Goal: Communication & Community: Answer question/provide support

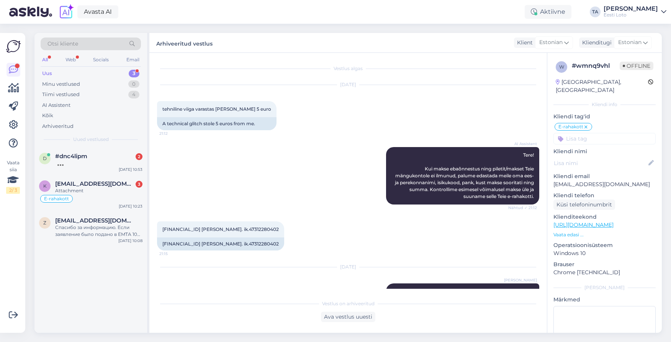
scroll to position [23, 0]
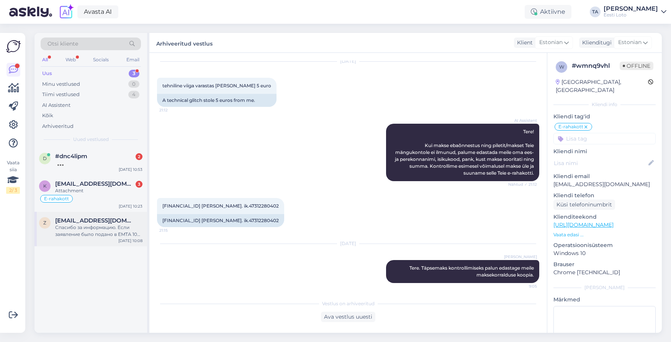
click at [81, 230] on div "Спасибо за информацию. Если заявление было подано в EMTA 10 числа, ограничение …" at bounding box center [98, 231] width 87 height 14
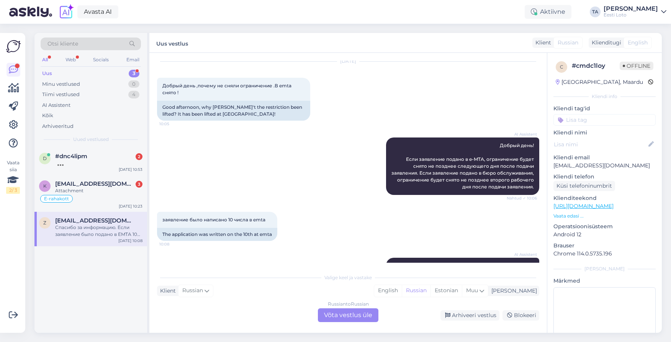
scroll to position [57, 0]
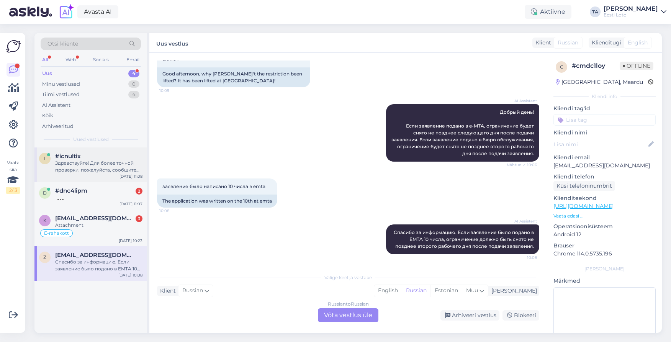
click at [100, 161] on div "Здравствуйте! Для более точной проверки, пожалуйста, сообщите Ваш личный иденти…" at bounding box center [98, 167] width 87 height 14
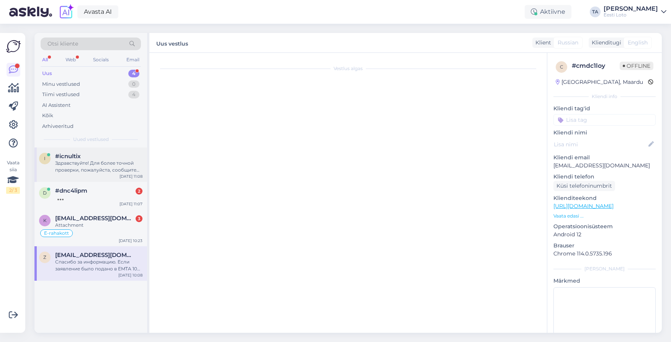
scroll to position [142, 0]
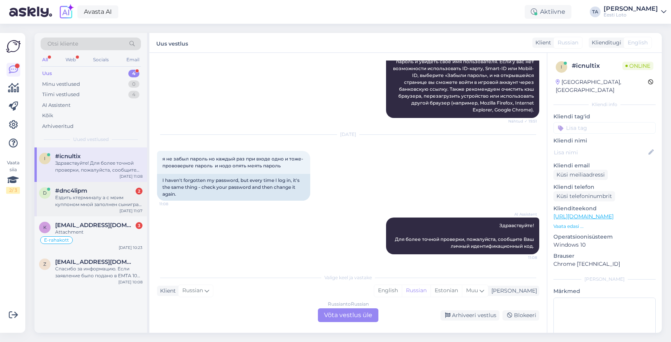
click at [99, 200] on div "Ездить ктерминалу а с моим куппоном мной заполнен сыниграл бы играют двенадцато…" at bounding box center [98, 201] width 87 height 14
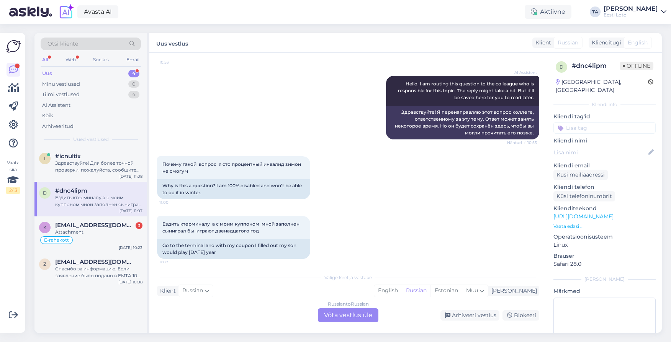
scroll to position [309, 0]
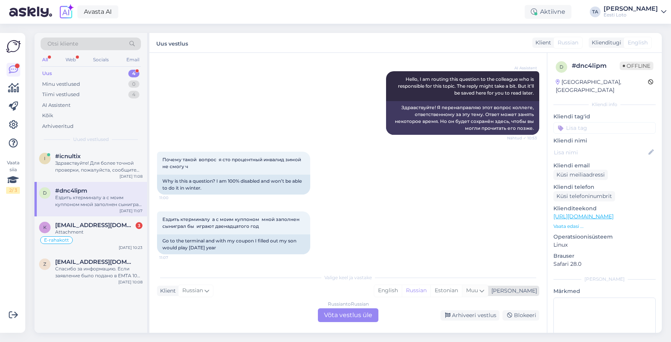
click at [484, 291] on icon at bounding box center [482, 291] width 5 height 8
type input "est"
click at [470, 272] on link "Estonian" at bounding box center [456, 271] width 84 height 12
click at [339, 319] on div "Russian to Estonian Võta vestlus üle" at bounding box center [348, 315] width 61 height 14
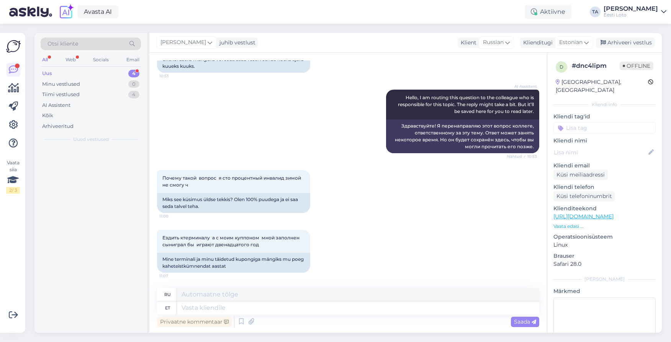
scroll to position [290, 0]
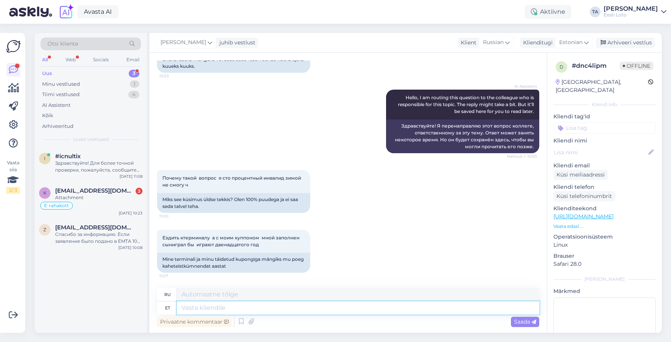
click at [224, 311] on textarea at bounding box center [358, 307] width 362 height 13
type textarea "Tere."
type textarea "Привет"
type textarea "Tere."
type textarea "Привет."
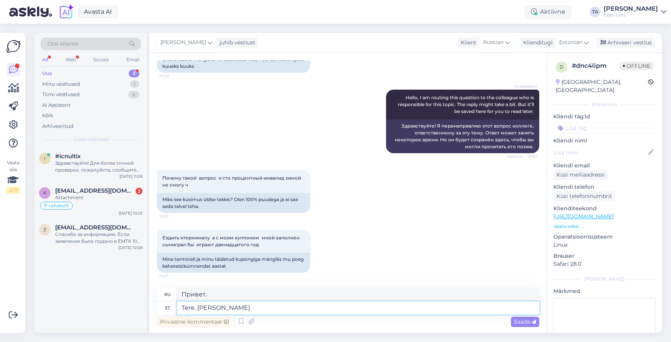
type textarea "Tere. Kui s"
type textarea "Привет. Если"
type textarea "Tere. Kui soovite"
type textarea "Привет. Если хочешь"
type textarea "Tere. Kui soovite osta"
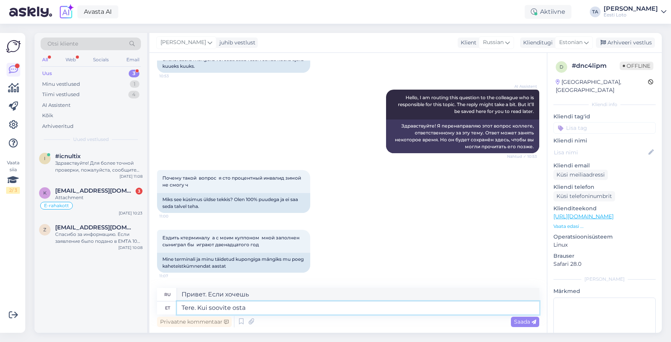
type textarea "Здравствуйте. Если вы хотите купить"
click at [198, 309] on textarea "Tere. Kui soovite osta" at bounding box center [358, 307] width 362 height 13
type textarea "Tere. AlatKui soovite osta"
type textarea "Привет. Ала, если хочешь купить"
type textarea "Tere. AlateKui soovite osta"
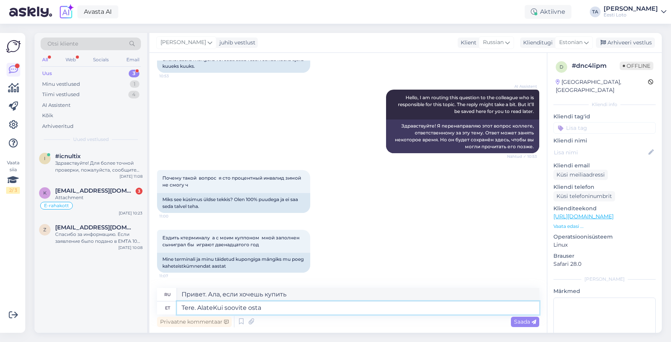
type textarea "Привет. ВсегдаЕсли вы хотите купить"
type textarea "Tere. Alates Kui soovite osta"
type textarea "Здравствуйте. Если вы хотите купить"
type textarea "Tere. Alates 1 Kui soovite osta"
type textarea "Здравствуйте. От 1 Если вы хотите купить"
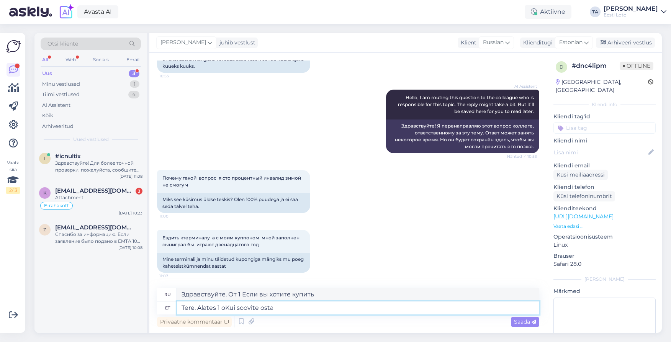
type textarea "Tere. Alates 1 okKui soovite osta"
type textarea "Здравствуйте. От 1 окЕсли вы хотите купить"
type textarea "Tere. Alates 1 oktoKui soovite osta"
type textarea "Здравствуйте. С 1 октябряЕсли вы хотите купить"
type textarea "Tere. Alates 1 oktooKui soovite osta"
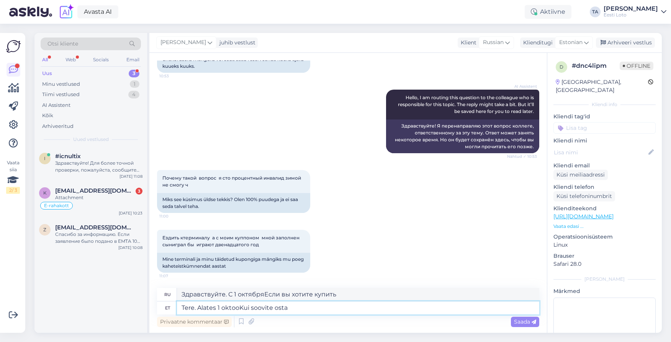
type textarea "Здравствуйте. С [DATE]. Если вы хотите купить"
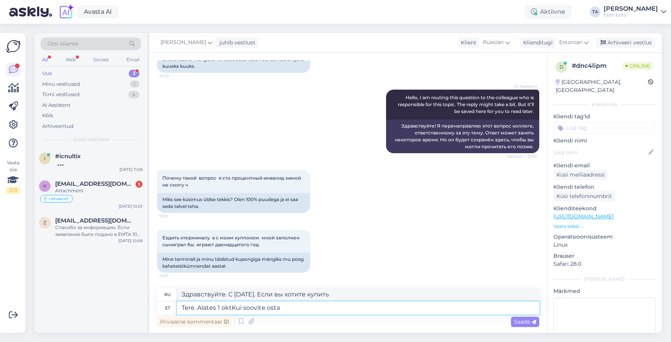
type textarea "Tere. Alates 1 okKui soovite osta"
type textarea "Здравствуйте. С [DATE]. Если вы хотите купить"
type textarea "Tere. Alates 1 Kui soovite osta"
type textarea "Привет. От 1. Если вы хотите купить"
type textarea "Tere. Alates 1Kui soovite osta"
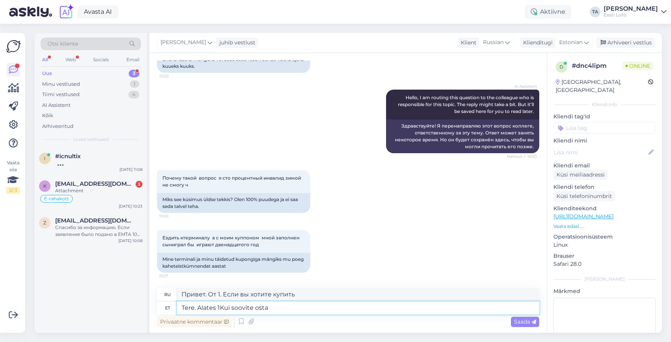
type textarea "Здравствуйте. От 1 окЕсли вы хотите купить"
type textarea "Tere. Alates Kui soovite osta"
type textarea "Здравствуйте. От 1Если вы хотите купить"
type textarea "Tere. AlateKui soovite osta"
type textarea "Здравствуйте. Если вы хотите купить"
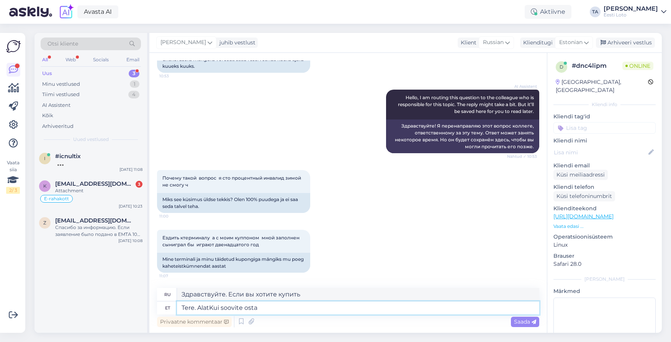
type textarea "Tere. AlaKui soovite osta"
type textarea "Привет. ВсегдаЕсли вы хотите купить"
type textarea "Tere. AKui soovite osta"
type textarea "Здравствуйте. Если вы хотите купить"
paste textarea "alates 1. oktoobrist ei saa kauplustes enam kasutada arvloterii pileti numbrite…"
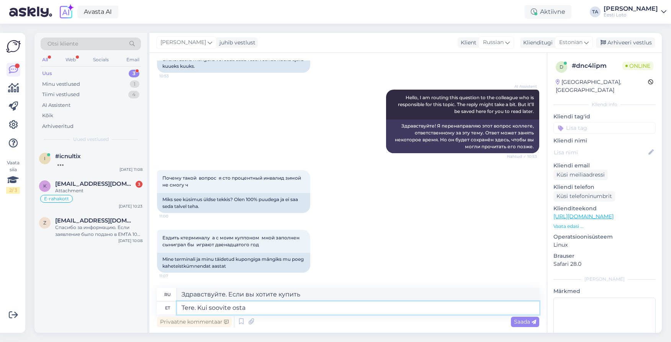
type textarea "Tere. alates 1. oktoobrist ei saa kauplustes enam kasutada arvloterii pileti nu…"
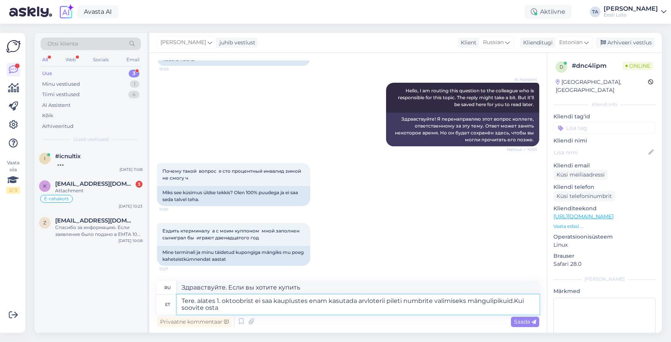
type textarea "Здравствуйте! С [DATE] вы больше не сможете использовать игровые ngulipikuid.Ku…"
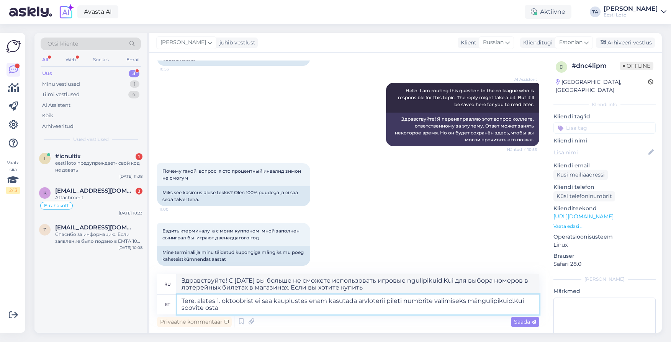
type textarea "Tere. alates 1. oktoobrist ei saa kauplustes enam kasutada arvloterii pileti nu…"
type textarea "Здравствуйте! С [DATE] вы больше не сможете использовать игровые карты для выбо…"
click at [224, 311] on textarea "Tere. alates 1. oktoobrist ei saa kauplustes enam kasutada arvloterii pileti nu…" at bounding box center [358, 305] width 362 height 20
type textarea "Tere. alates 1. oktoobrist ei saa kauplustes enam kasutada arvloterii pileti nu…"
type textarea "Здравствуйте! С [DATE] вы больше не сможете использовать игровые карты для выбо…"
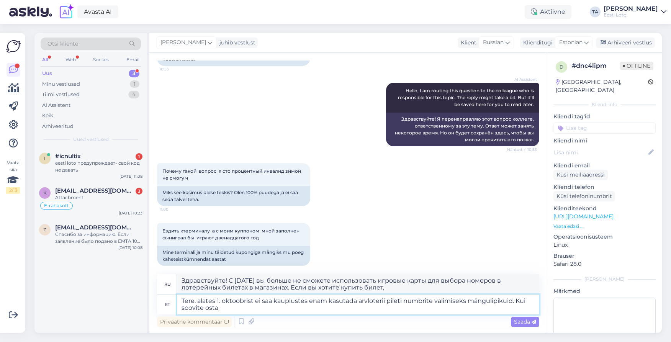
type textarea "Tere. alates 1. oktoobrist ei saa kauplustes enam kasutada arvloterii pileti nu…"
type textarea "Здравствуйте! С [DATE] вы больше не сможете использовать игровые карты для выбо…"
type textarea "Tere. alates 1. oktoobrist ei saa kauplustes enam kasutada arvloterii pileti nu…"
type textarea "Здравствуйте! С [DATE] вы больше не сможете использовать игровые карты для выбо…"
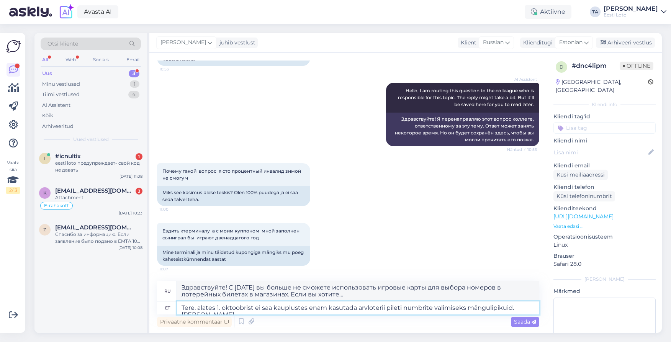
type textarea "Tere. alates 1. oktoobrist ei saa kauplustes enam kasutada arvloterii pileti nu…"
type textarea "Здравствуйте. С [DATE] вы больше не сможете использовать игровые карты для выбо…"
type textarea "Tere. alates 1. oktoobrist ei saa kauplustes enam kasutada arvloterii pileti nu…"
type textarea "Здравствуйте. С [DATE] вы больше не сможете использовать игровые карты для выбо…"
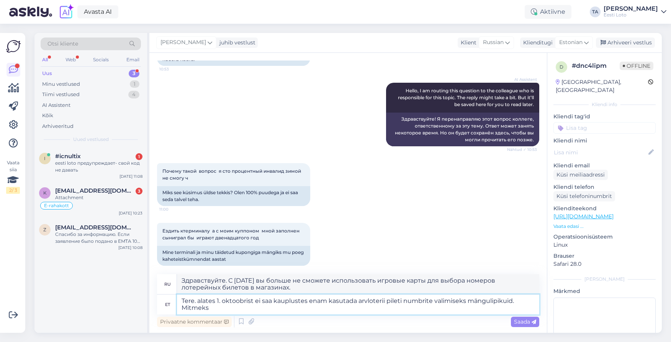
type textarea "Tere. alates 1. oktoobrist ei saa kauplustes enam kasutada arvloterii pileti nu…"
type textarea "Здравствуйте! С [DATE] вы больше не сможете использовать игровые карты для выбо…"
type textarea "Tere. alates 1. oktoobrist ei saa kauplustes enam kasutada arvloterii pileti nu…"
type textarea "Здравствуйте. С [DATE] вы больше не сможете использовать игровые карты для выбо…"
type textarea "Tere. alates 1. oktoobrist ei saa kauplustes enam kasutada arvloterii pileti nu…"
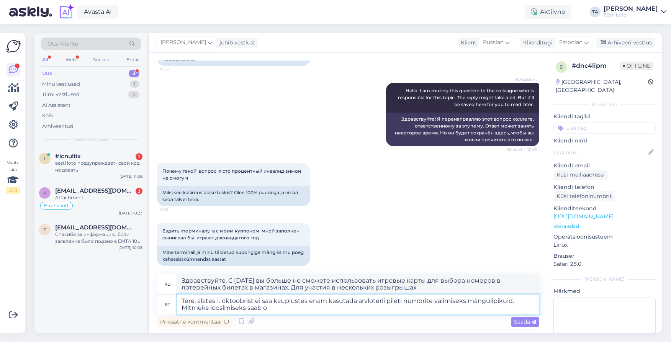
type textarea "Здравствуйте. С [DATE] вы больше не сможете использовать игровые купоны для выб…"
type textarea "Tere. alates 1. oktoobrist ei saa kauplustes enam kasutada arvloterii pileti nu…"
type textarea "Здравствуйте. С [DATE] вы больше не сможете использовать игровые купоны для выб…"
type textarea "Tere. alates 1. oktoobrist ei saa kauplustes enam kasutada arvloterii pileti nu…"
type textarea "Здравствуйте. С [DATE] в магазинах больше нельзя использовать игровые карты для…"
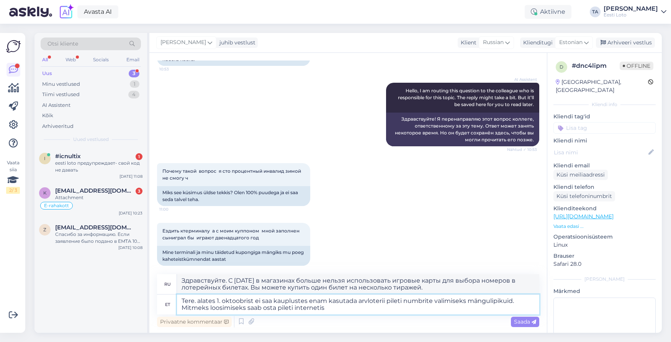
type textarea "Tere. alates 1. oktoobrist ei saa kauplustes enam kasutada arvloterii pileti nu…"
type textarea "Здравствуйте. С [DATE] в магазинах больше нельзя использовать игровые карты для…"
type textarea "Tere. alates 1. oktoobrist ei saa kauplustes enam kasutada arvloterii pileti nu…"
type textarea "Здравствуйте! С [DATE] вы больше не сможете использовать игровые карты для выбо…"
type textarea "Tere. alates 1. oktoobrist ei saa kauplustes enam kasutada arvloterii pileti nu…"
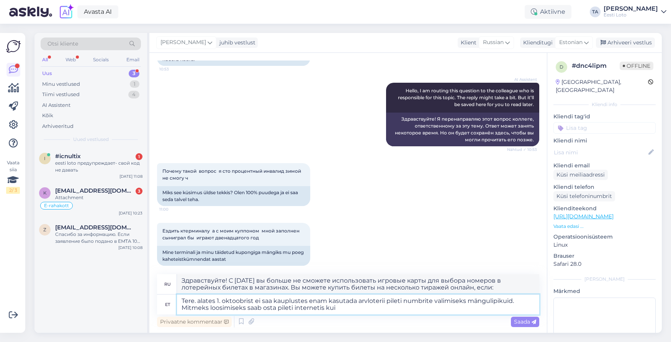
type textarea "Здравствуйте! С [DATE] вы больше не сможете использовать игровые купоны для выб…"
type textarea "Tere. alates 1. oktoobrist ei saa kauplustes enam kasutada arvloterii pileti nu…"
type textarea "Здравствуйте! С [DATE] вы больше не сможете использовать игровые купоны для выб…"
type textarea "Tere. alates 1. oktoobrist ei saa kauplustes enam kasutada arvloterii pileti nu…"
type textarea "Здравствуйте. С [DATE] вы больше не сможете использовать игровые карты для выбо…"
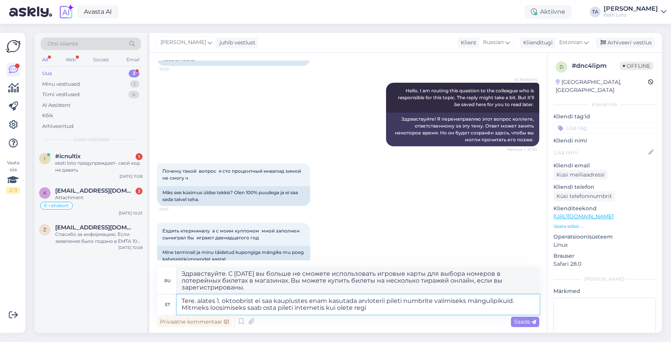
type textarea "Tere. alates 1. oktoobrist ei saa kauplustes enam kasutada arvloterii pileti nu…"
type textarea "Здравствуйте. С [DATE] вы больше не сможете использовать игровые карты для выбо…"
type textarea "Tere. alates 1. oktoobrist ei saa kauplustes enam kasutada arvloterii pileti nu…"
type textarea "Здравствуйте. С [DATE] вы больше не сможете использовать игровые купоны для выб…"
type textarea "Tere. alates 1. oktoobrist ei saa kauplustes enam kasutada arvloterii pileti nu…"
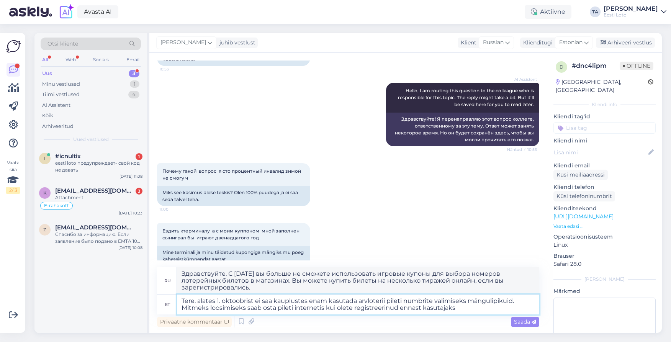
type textarea "Здравствуйте. С [DATE] вы больше не сможете использовать игровые купоны для выб…"
type textarea "Tere. alates 1. oktoobrist ei saa kauplustes enam kasutada arvloterii pileti nu…"
type textarea "Здравствуйте! С [DATE] вы больше не сможете использовать игровые купоны для выб…"
type textarea "Tere. alates 1. oktoobrist ei saa kauplustes enam kasutada arvloterii pileti nu…"
type textarea "Здравствуйте. С [DATE] вы больше не сможете использовать игровые купоны для выб…"
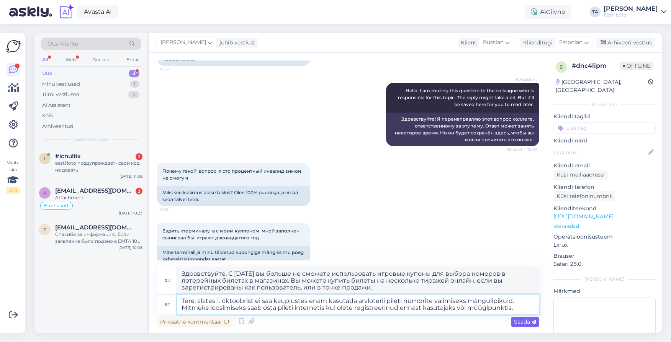
type textarea "Tere. alates 1. oktoobrist ei saa kauplustes enam kasutada arvloterii pileti nu…"
click at [519, 321] on span "Saada" at bounding box center [525, 321] width 22 height 7
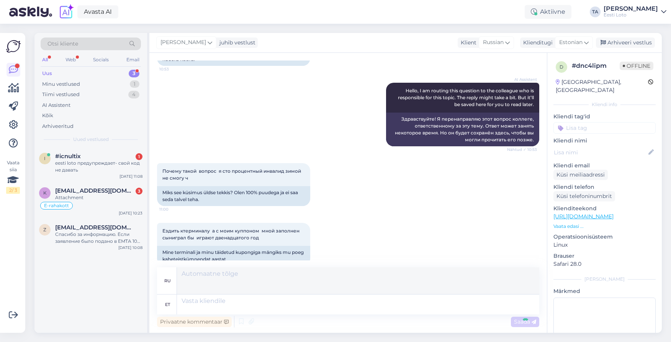
scroll to position [398, 0]
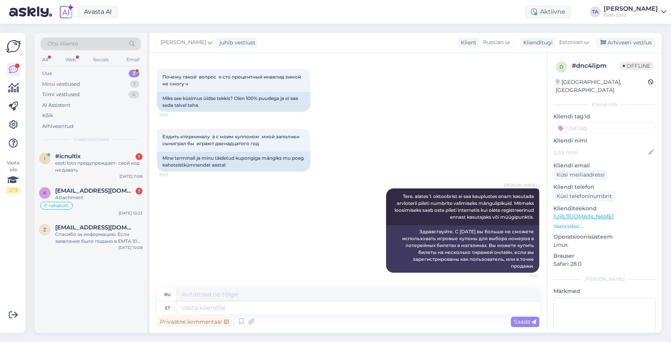
click at [585, 122] on input at bounding box center [605, 127] width 102 height 11
type input "digi"
click at [602, 145] on div "digilipik" at bounding box center [604, 149] width 25 height 8
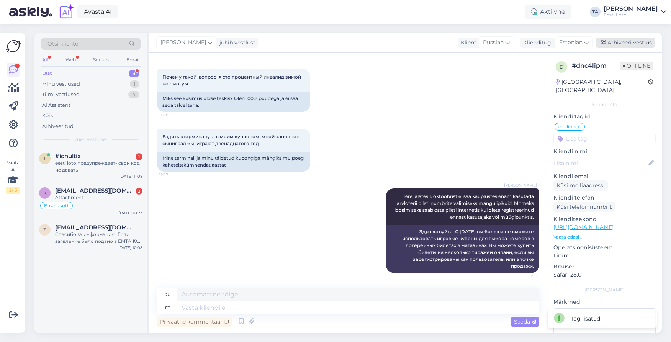
click at [626, 39] on div "Arhiveeri vestlus" at bounding box center [625, 43] width 59 height 10
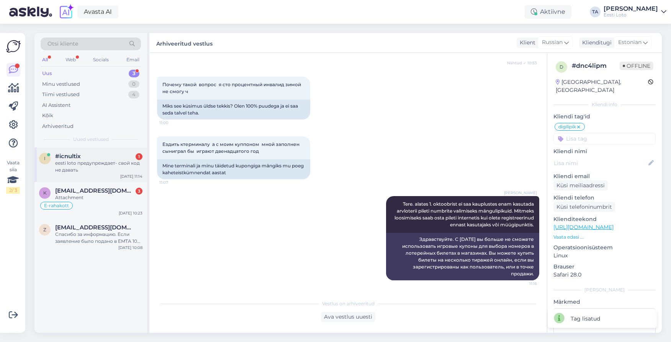
click at [77, 158] on span "#icnultix" at bounding box center [68, 156] width 26 height 7
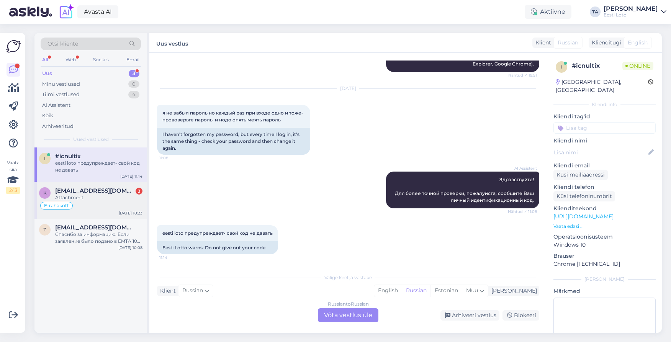
click at [77, 190] on span "[EMAIL_ADDRESS][DOMAIN_NAME]" at bounding box center [95, 190] width 80 height 7
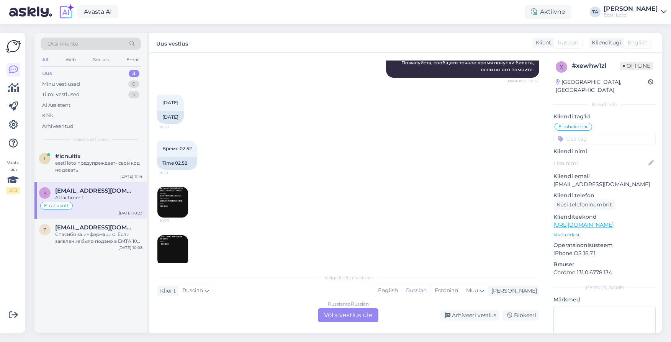
scroll to position [639, 0]
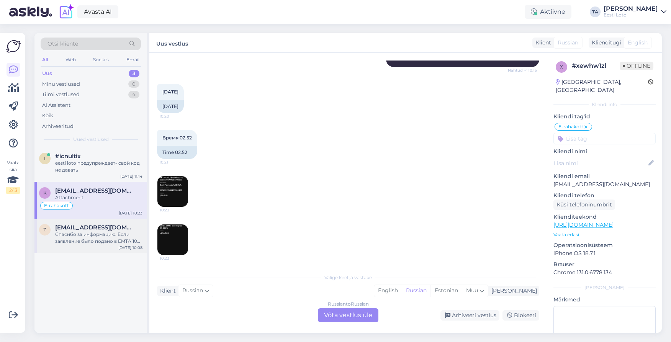
click at [102, 236] on div "Спасибо за информацию. Если заявление было подано в EMTA 10 числа, ограничение …" at bounding box center [98, 238] width 87 height 14
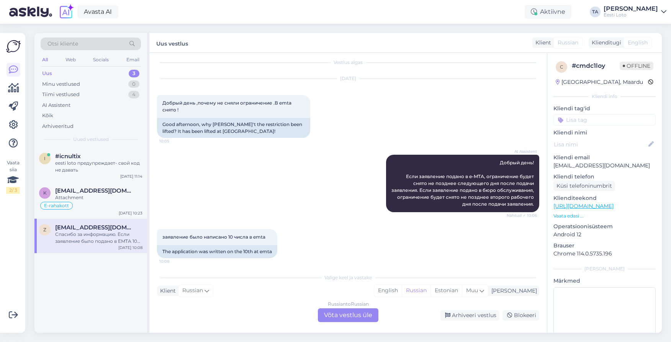
scroll to position [0, 0]
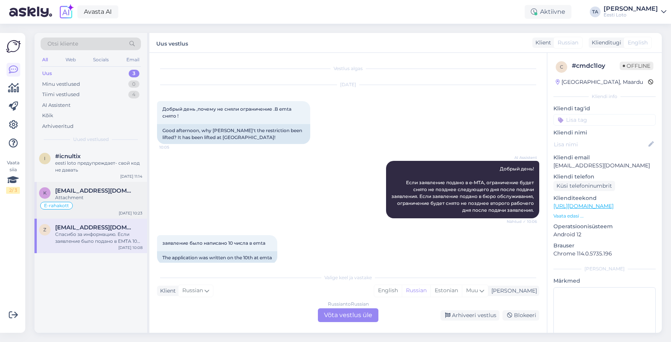
click at [85, 188] on span "[EMAIL_ADDRESS][DOMAIN_NAME]" at bounding box center [95, 190] width 80 height 7
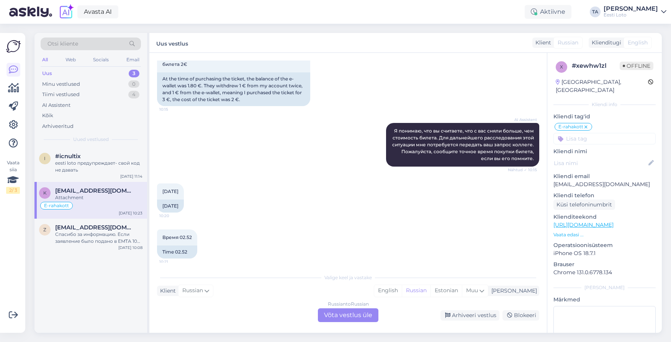
scroll to position [639, 0]
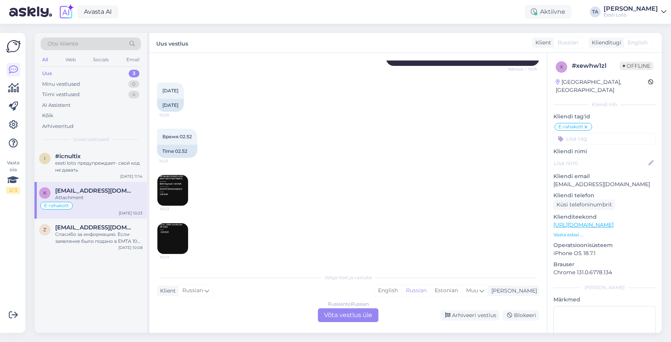
click at [176, 187] on img at bounding box center [172, 190] width 31 height 31
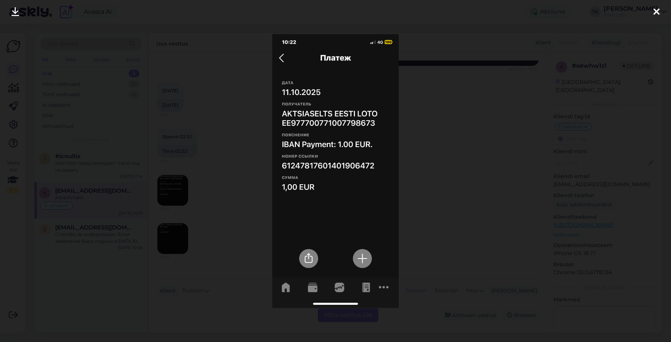
click at [655, 14] on icon at bounding box center [656, 12] width 6 height 10
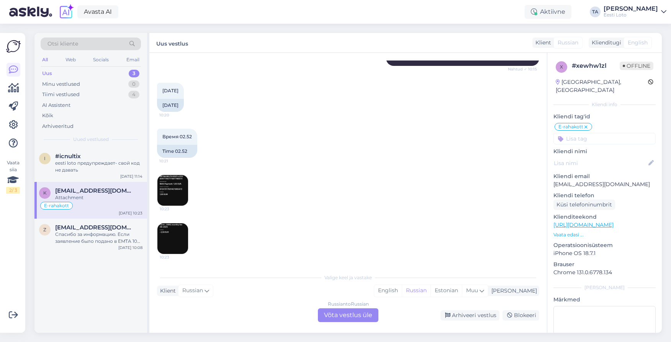
click at [176, 238] on img at bounding box center [172, 238] width 31 height 31
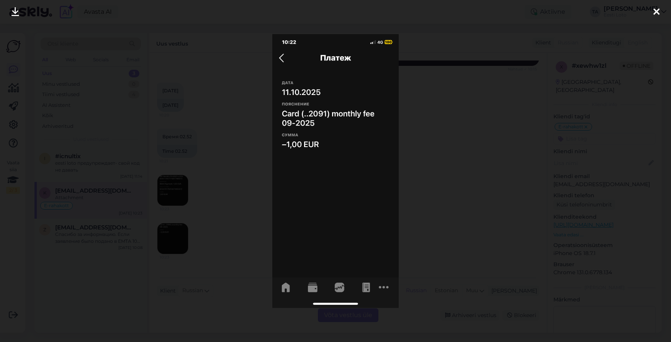
click at [657, 11] on icon at bounding box center [656, 12] width 6 height 10
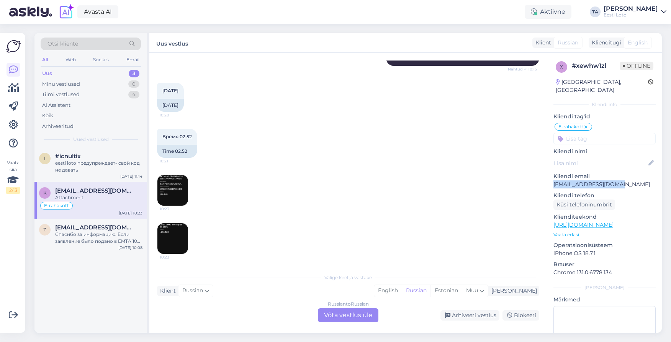
drag, startPoint x: 621, startPoint y: 179, endPoint x: 555, endPoint y: 180, distance: 65.5
click at [555, 180] on p "[EMAIL_ADDRESS][DOMAIN_NAME]" at bounding box center [605, 184] width 102 height 8
copy p "[EMAIL_ADDRESS][DOMAIN_NAME]"
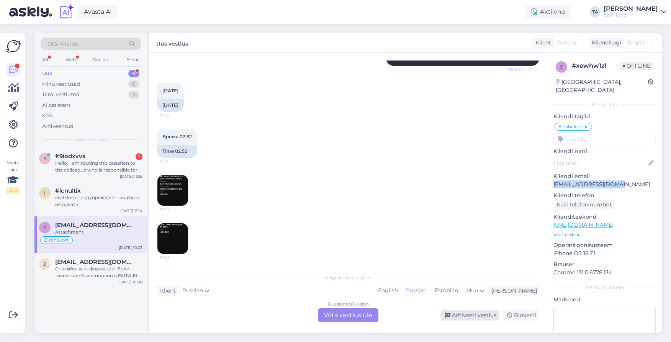
click at [468, 316] on div "Arhiveeri vestlus" at bounding box center [470, 315] width 59 height 10
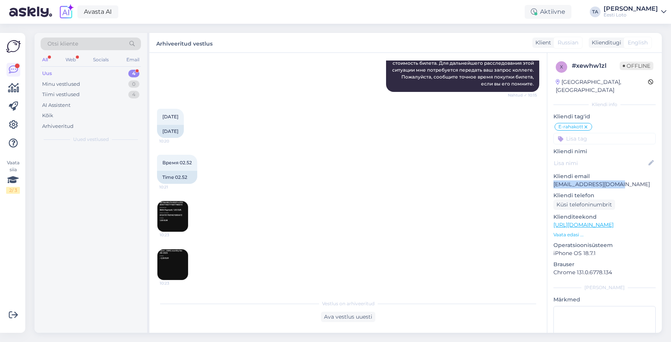
scroll to position [613, 0]
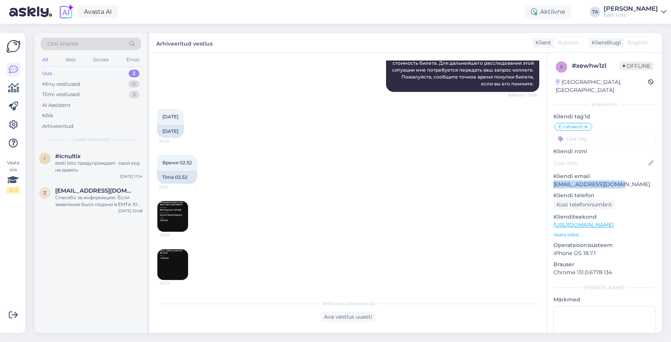
copy p "[EMAIL_ADDRESS][DOMAIN_NAME]"
click at [53, 71] on div "Uus 2" at bounding box center [91, 73] width 100 height 11
click at [77, 161] on div "eesti loto предупреждает- свой код не давать" at bounding box center [98, 167] width 87 height 14
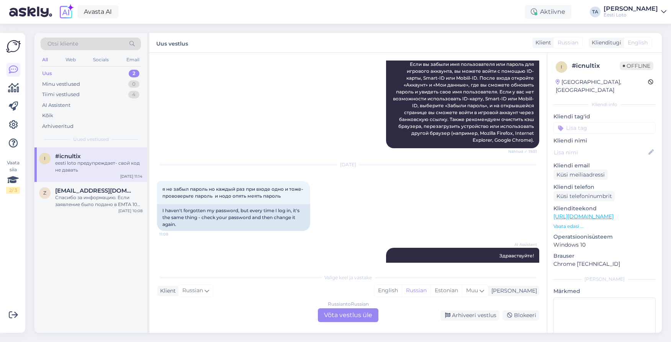
scroll to position [110, 0]
click at [72, 191] on span "[EMAIL_ADDRESS][DOMAIN_NAME]" at bounding box center [95, 190] width 80 height 7
